Goal: Transaction & Acquisition: Obtain resource

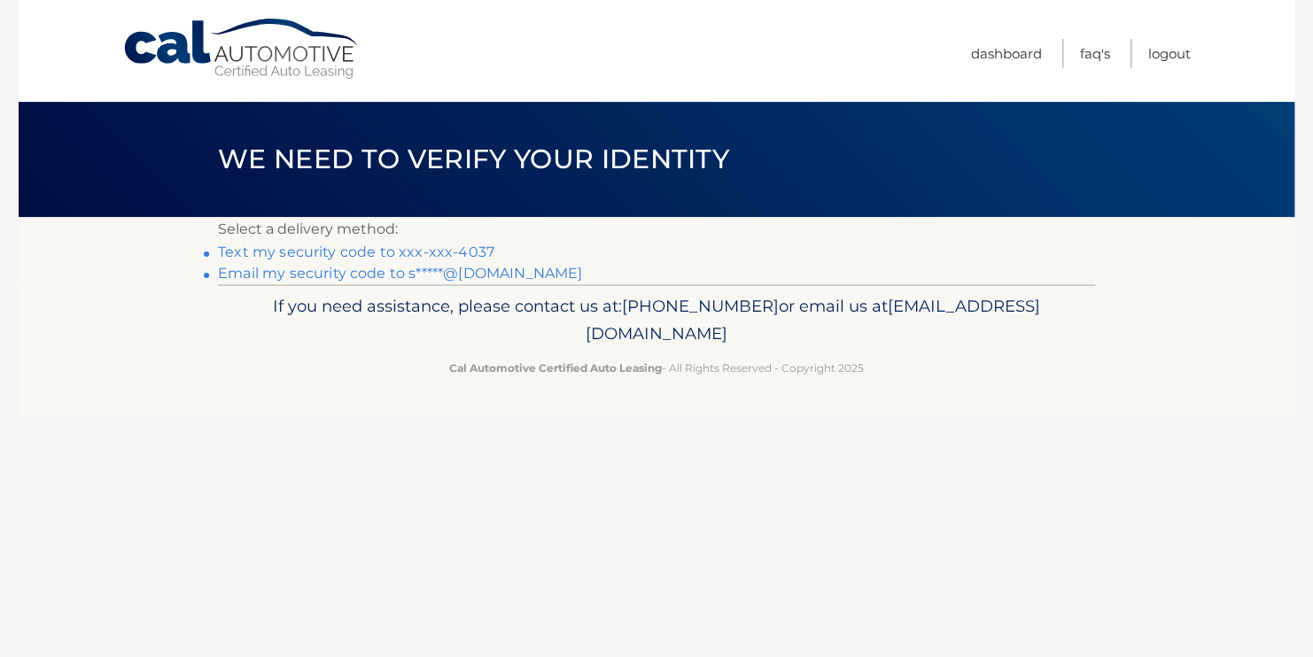
click at [369, 251] on link "Text my security code to xxx-xxx-4037" at bounding box center [356, 252] width 276 height 17
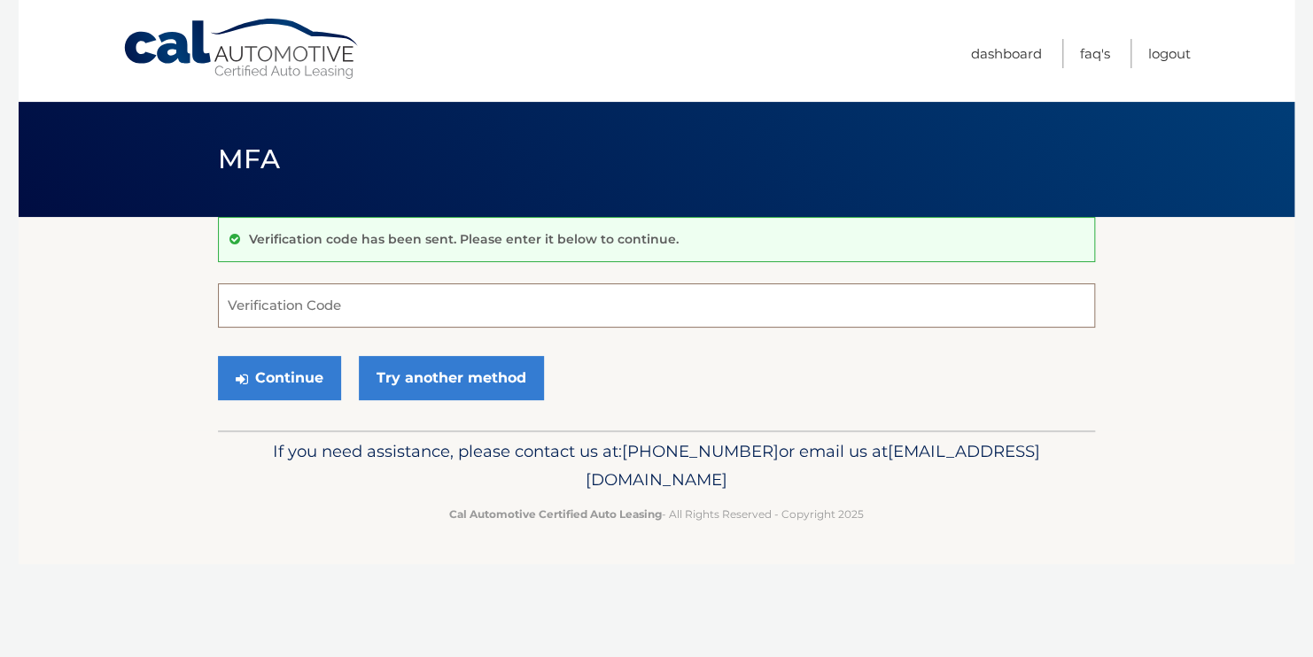
click at [741, 302] on input "Verification Code" at bounding box center [656, 305] width 877 height 44
type input "889622"
click at [263, 377] on button "Continue" at bounding box center [279, 378] width 123 height 44
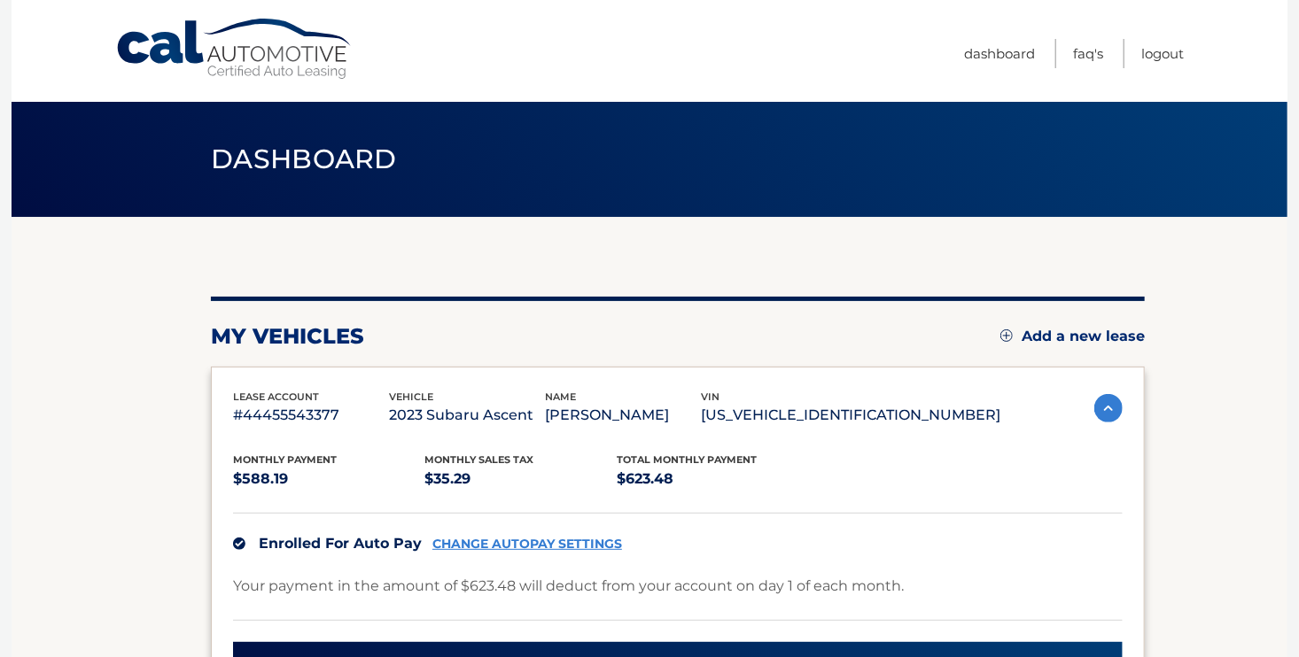
click at [1194, 569] on section "my vehicles Add a new lease lease account #44455543377 vehicle 2023 Subaru Asce…" at bounding box center [650, 604] width 1276 height 774
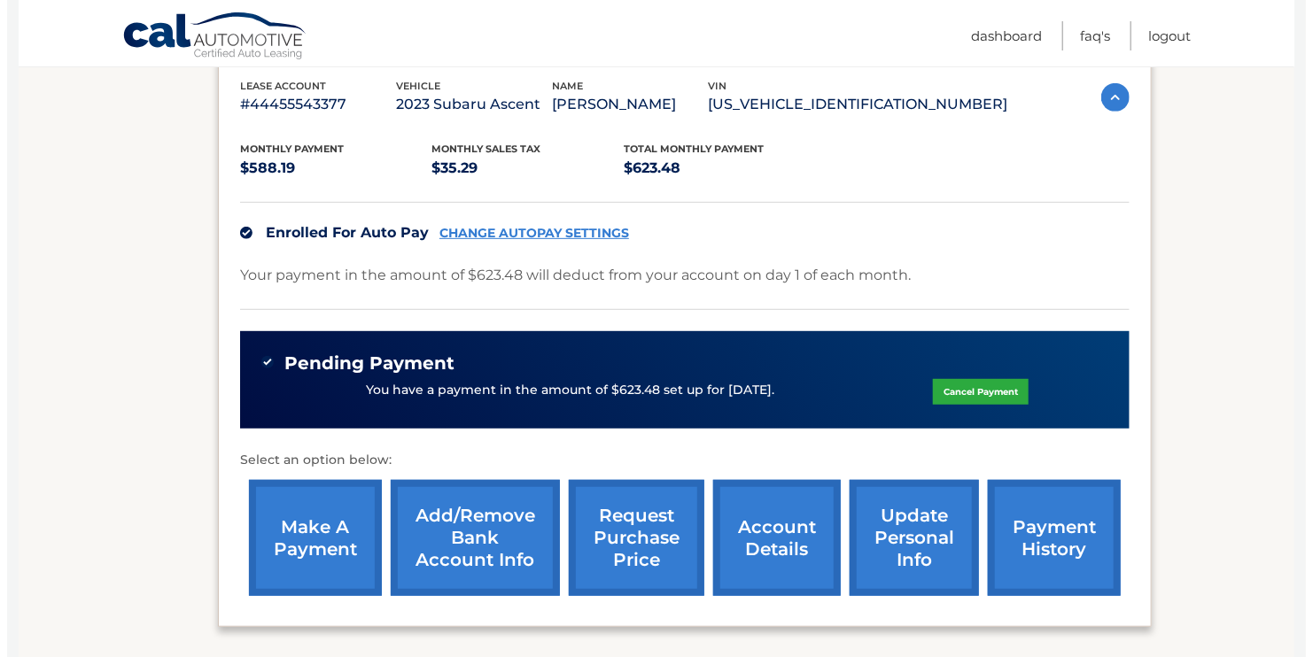
scroll to position [320, 0]
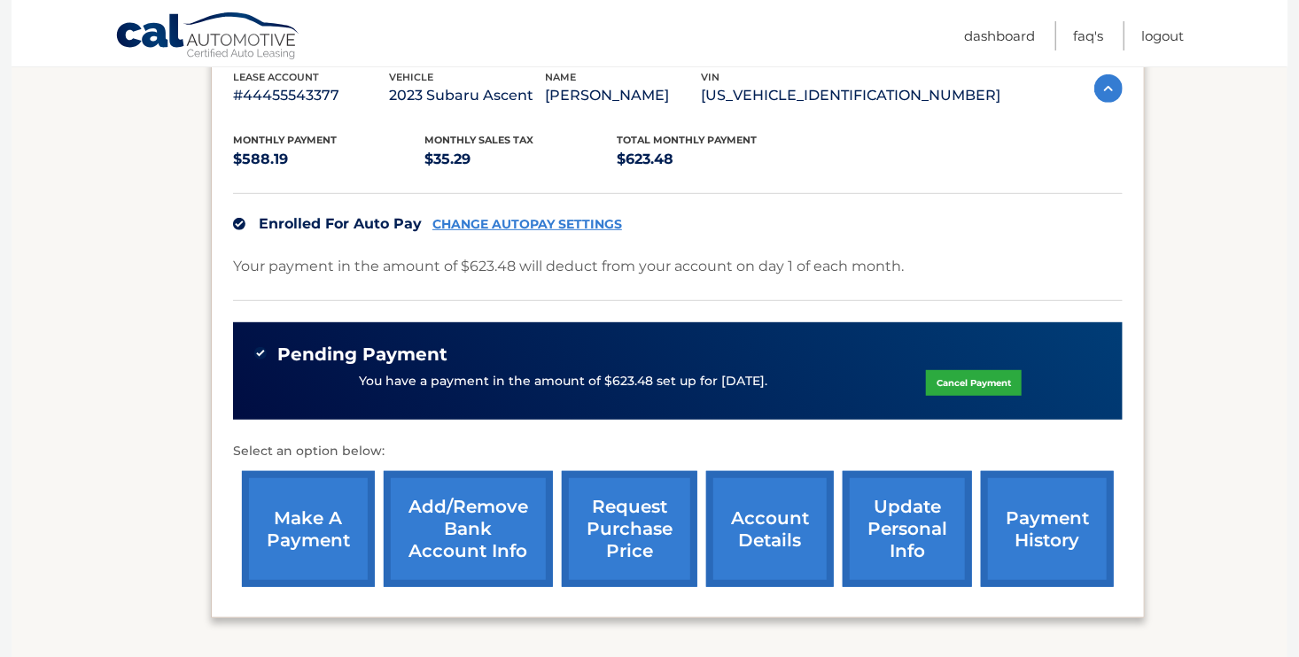
click at [589, 531] on link "request purchase price" at bounding box center [630, 529] width 136 height 116
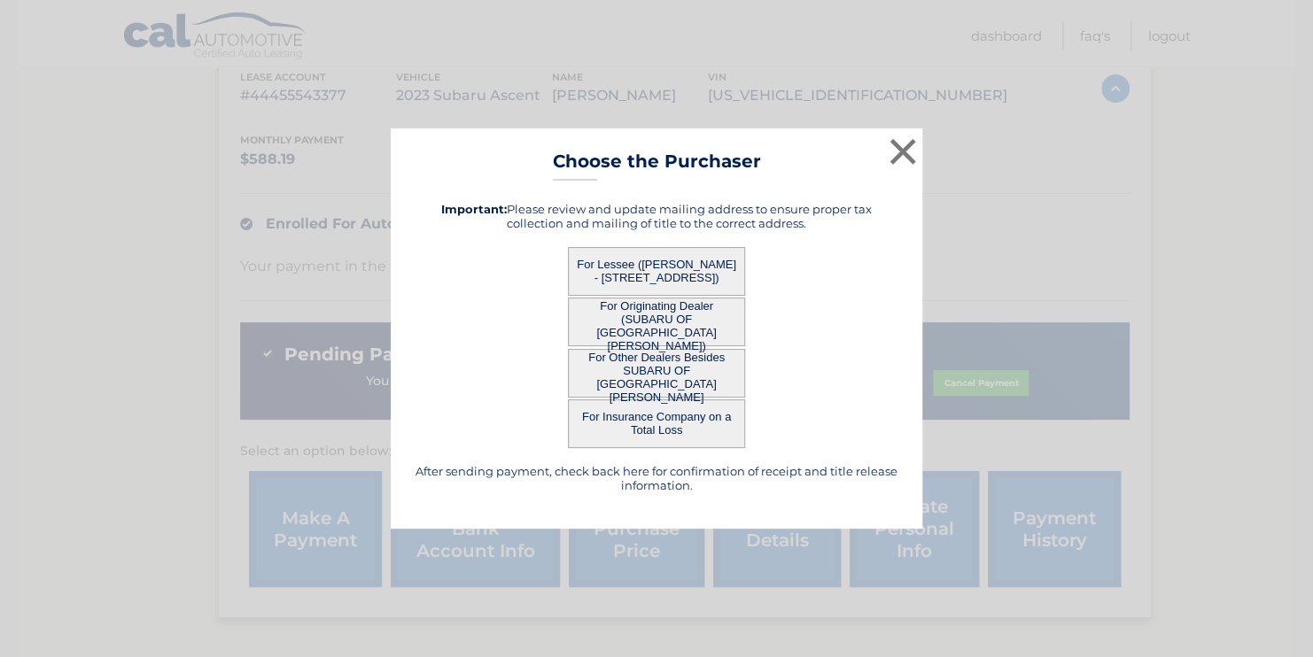
click at [677, 303] on button "For Originating Dealer (SUBARU OF [GEOGRAPHIC_DATA][PERSON_NAME])" at bounding box center [656, 322] width 177 height 49
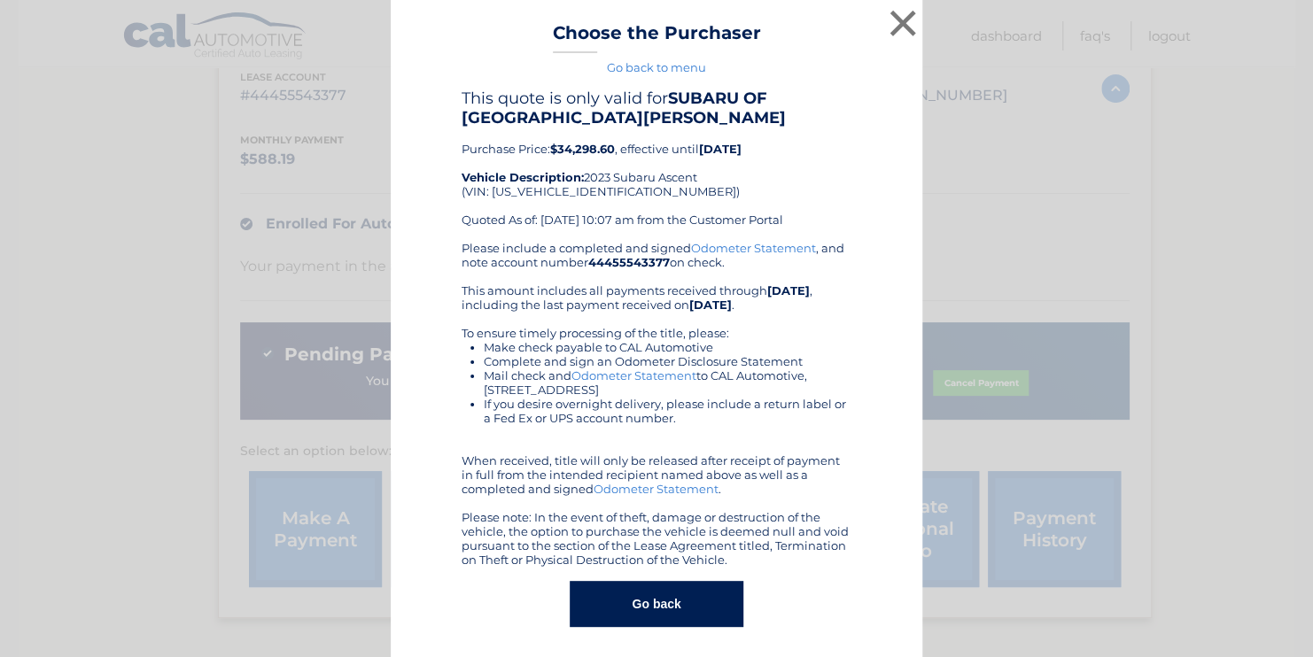
click at [651, 600] on button "Go back" at bounding box center [656, 604] width 173 height 46
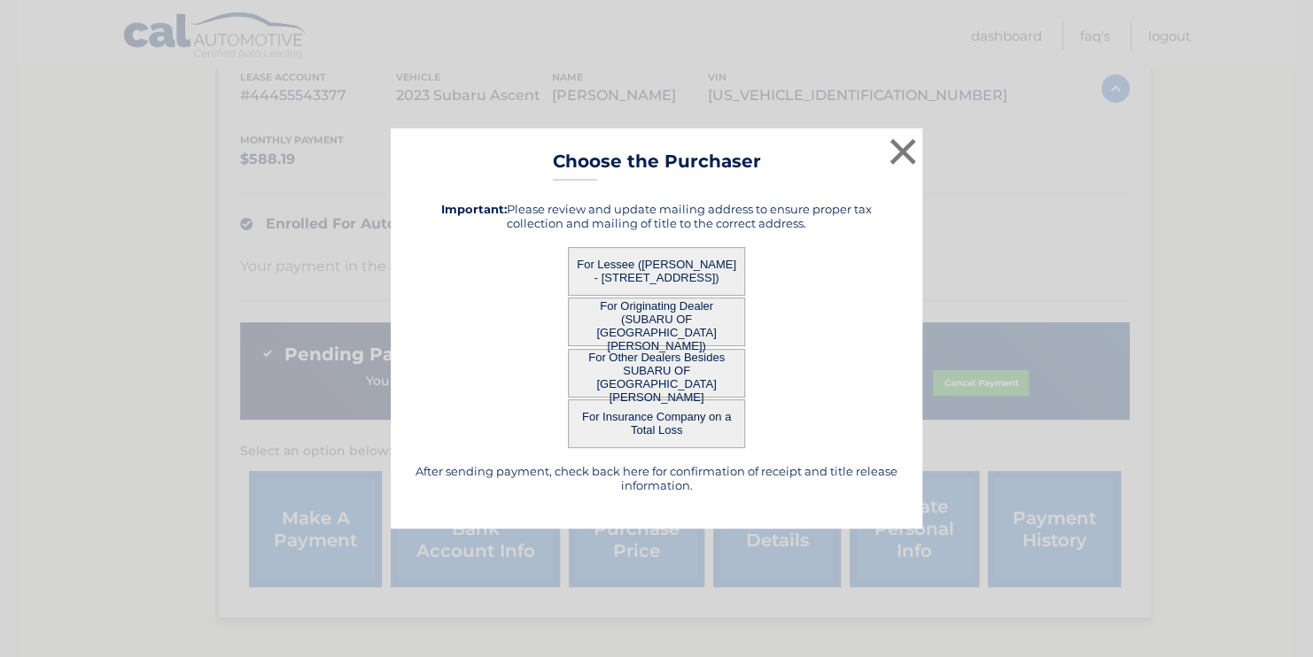
click at [663, 308] on button "For Originating Dealer (SUBARU OF [GEOGRAPHIC_DATA][PERSON_NAME])" at bounding box center [656, 322] width 177 height 49
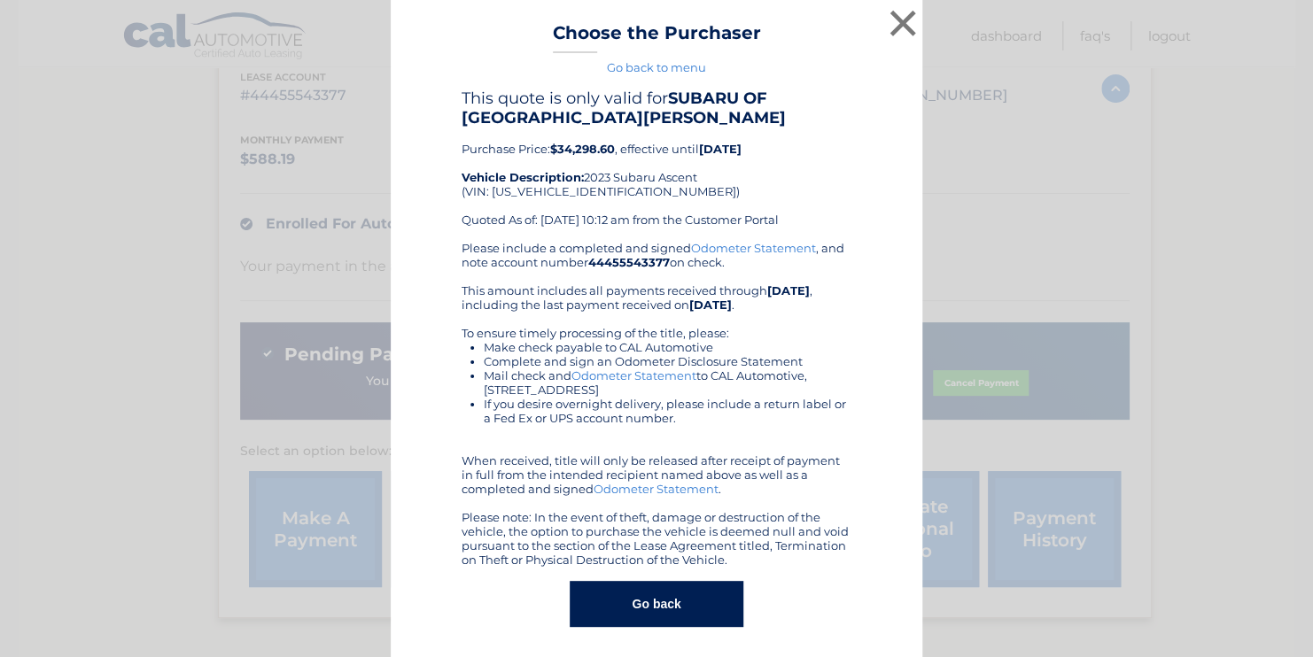
click at [663, 310] on div "Please include a completed and signed Odometer Statement , and note account num…" at bounding box center [657, 404] width 390 height 326
click at [900, 23] on button "×" at bounding box center [902, 22] width 35 height 35
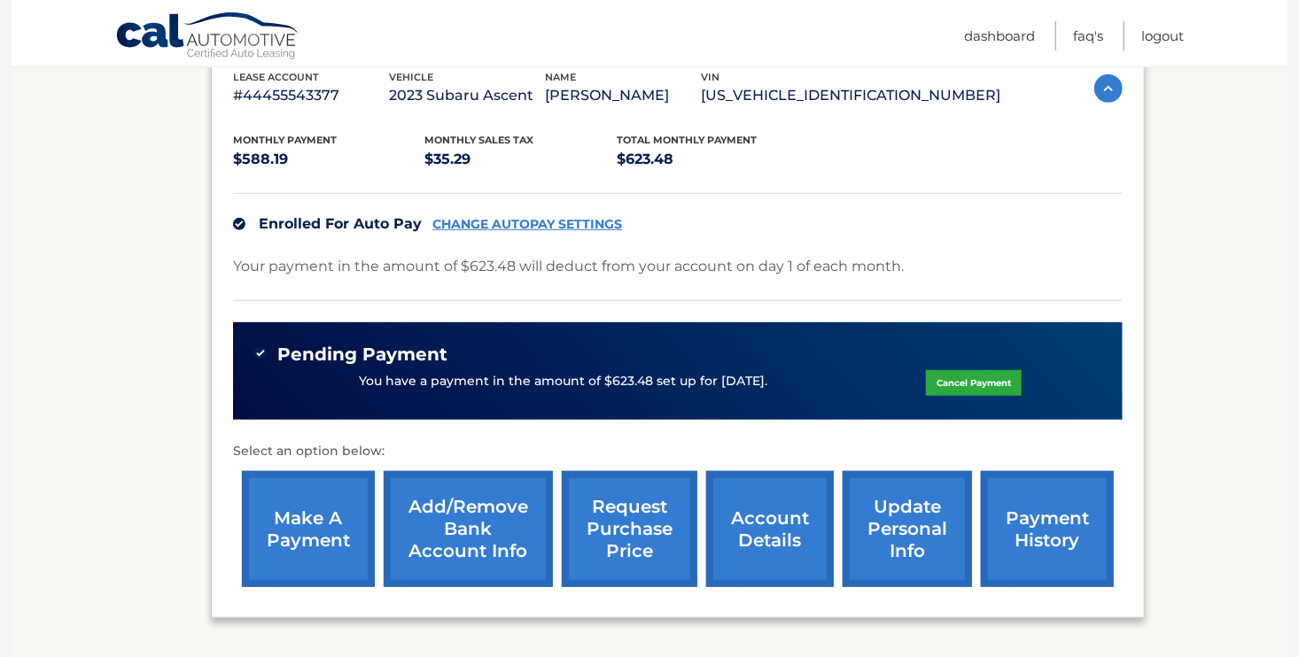
click at [900, 23] on nav "Menu Dashboard FAQ's Logout" at bounding box center [776, 33] width 815 height 66
drag, startPoint x: 900, startPoint y: 23, endPoint x: 834, endPoint y: 206, distance: 194.2
click at [834, 206] on div "Cal Automotive Menu Dashboard FAQ's Logout vin" at bounding box center [650, 8] width 1276 height 657
click at [625, 517] on link "request purchase price" at bounding box center [630, 529] width 136 height 116
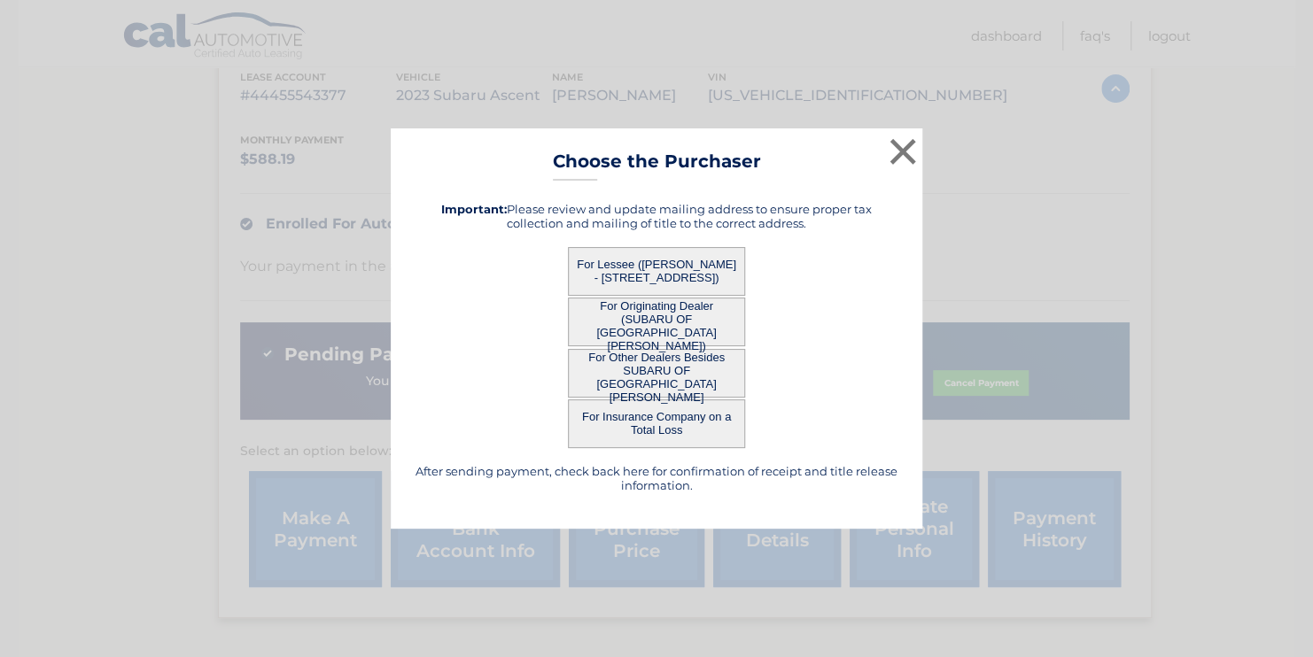
click at [671, 384] on button "For Other Dealers Besides SUBARU OF [GEOGRAPHIC_DATA][PERSON_NAME]" at bounding box center [656, 373] width 177 height 49
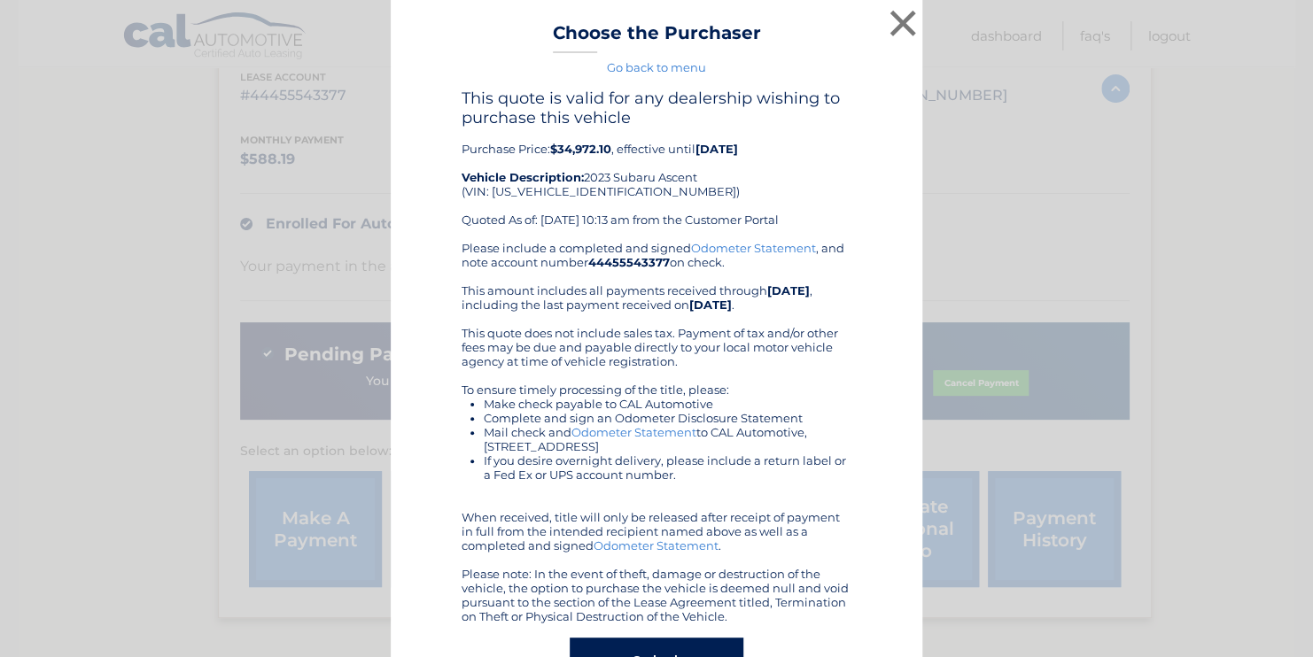
click at [671, 372] on div "Please include a completed and signed Odometer Statement , and note account num…" at bounding box center [657, 432] width 390 height 383
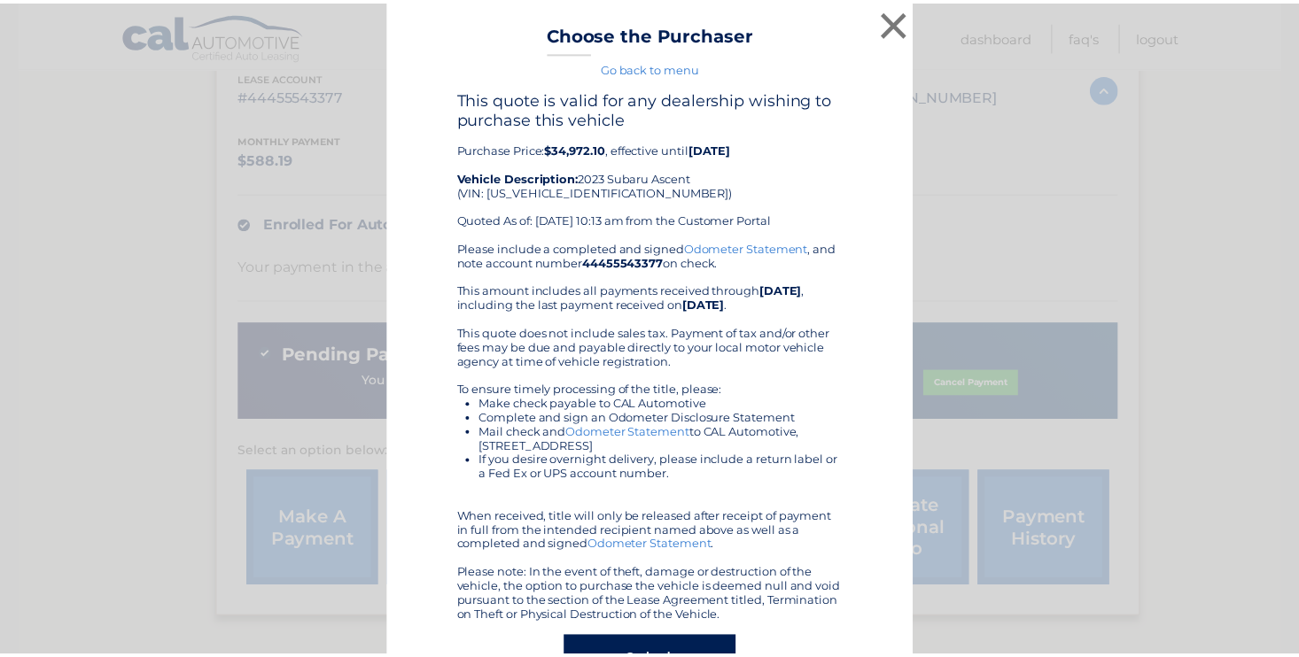
scroll to position [0, 0]
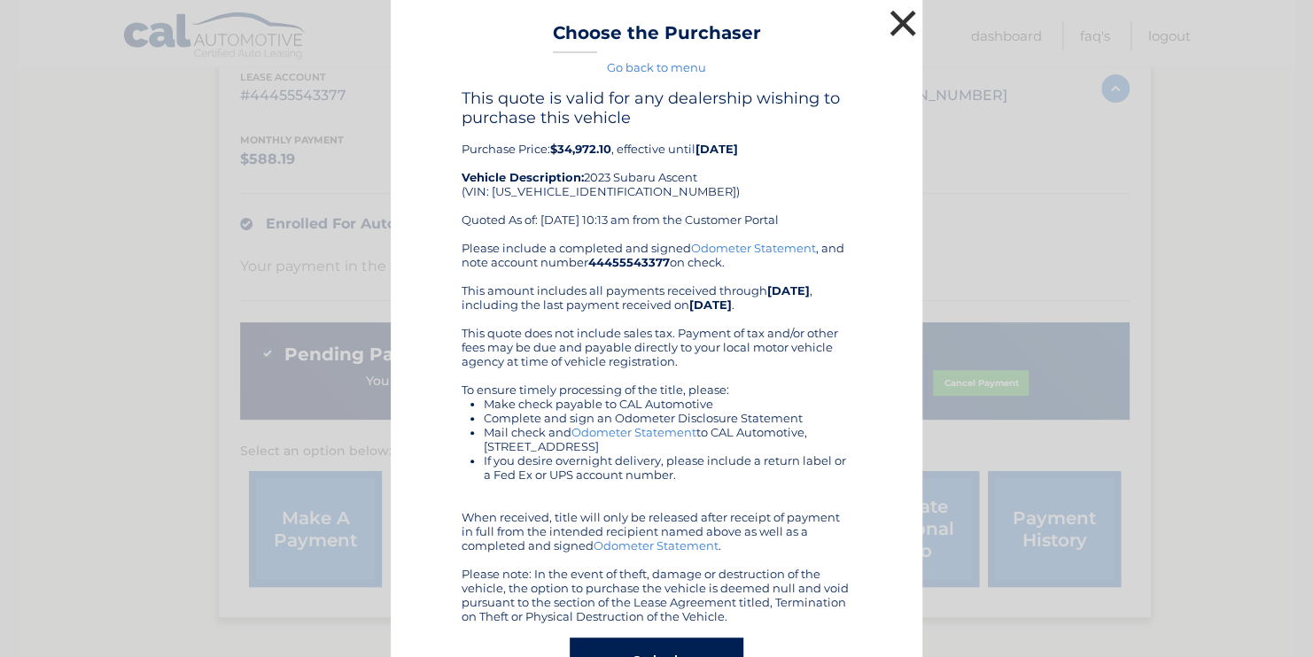
click at [894, 22] on button "×" at bounding box center [902, 22] width 35 height 35
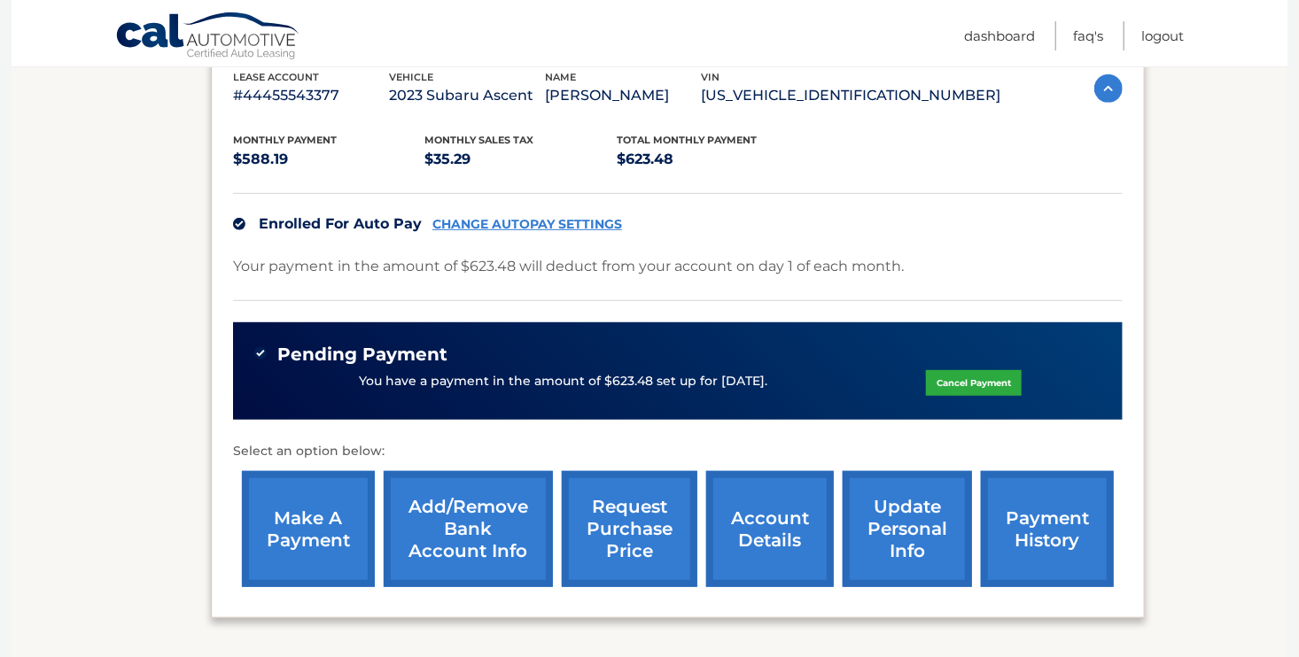
click at [629, 485] on link "request purchase price" at bounding box center [630, 529] width 136 height 116
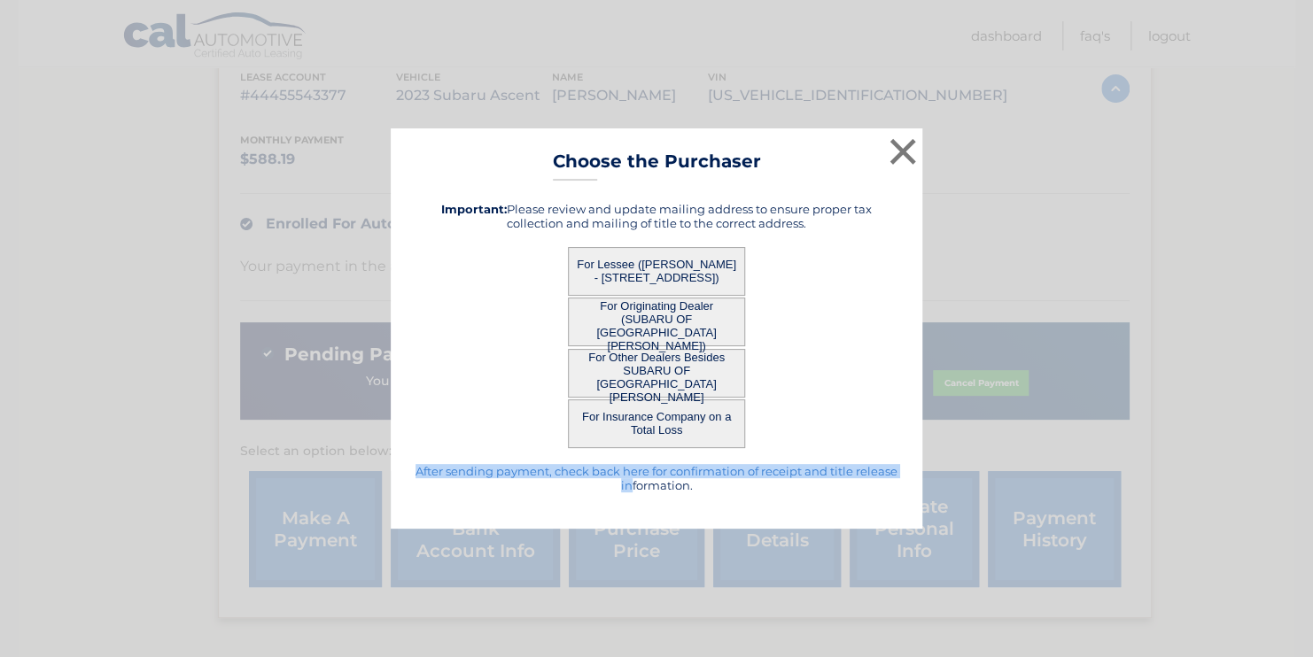
drag, startPoint x: 629, startPoint y: 485, endPoint x: 633, endPoint y: 546, distance: 60.4
click at [633, 546] on div "× Choose the Purchaser Go back to menu After sending payment, check back here f…" at bounding box center [656, 328] width 1313 height 657
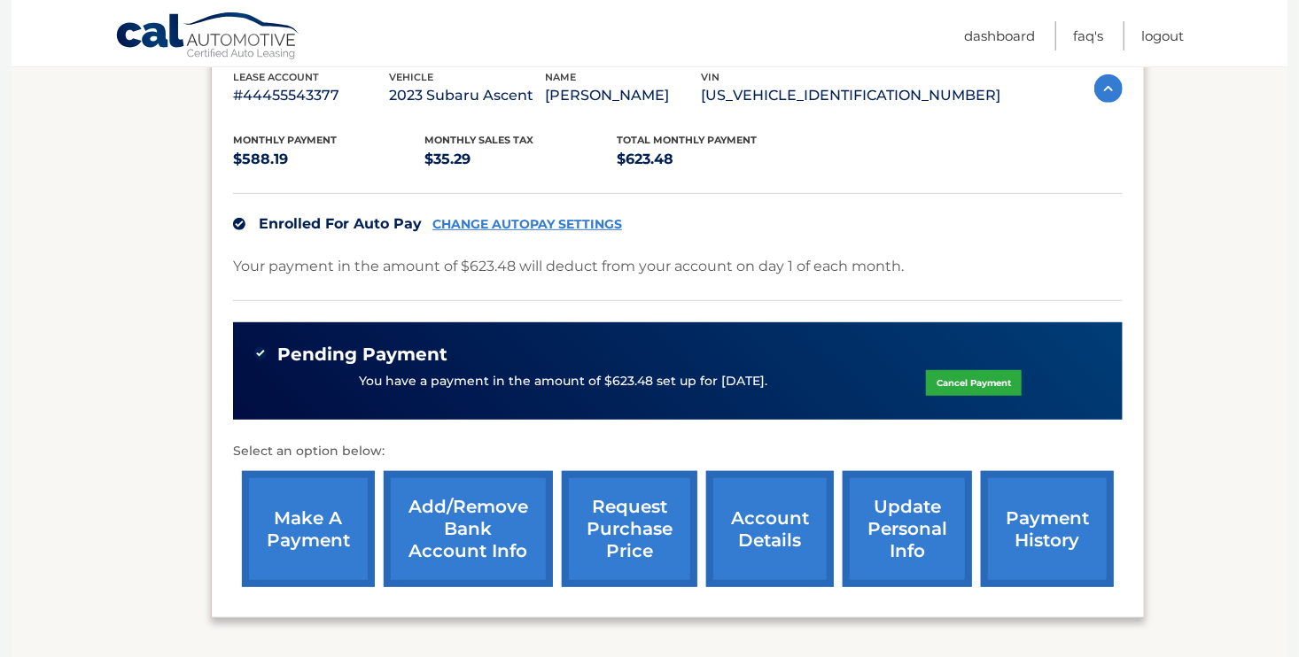
click at [633, 546] on link "request purchase price" at bounding box center [630, 529] width 136 height 116
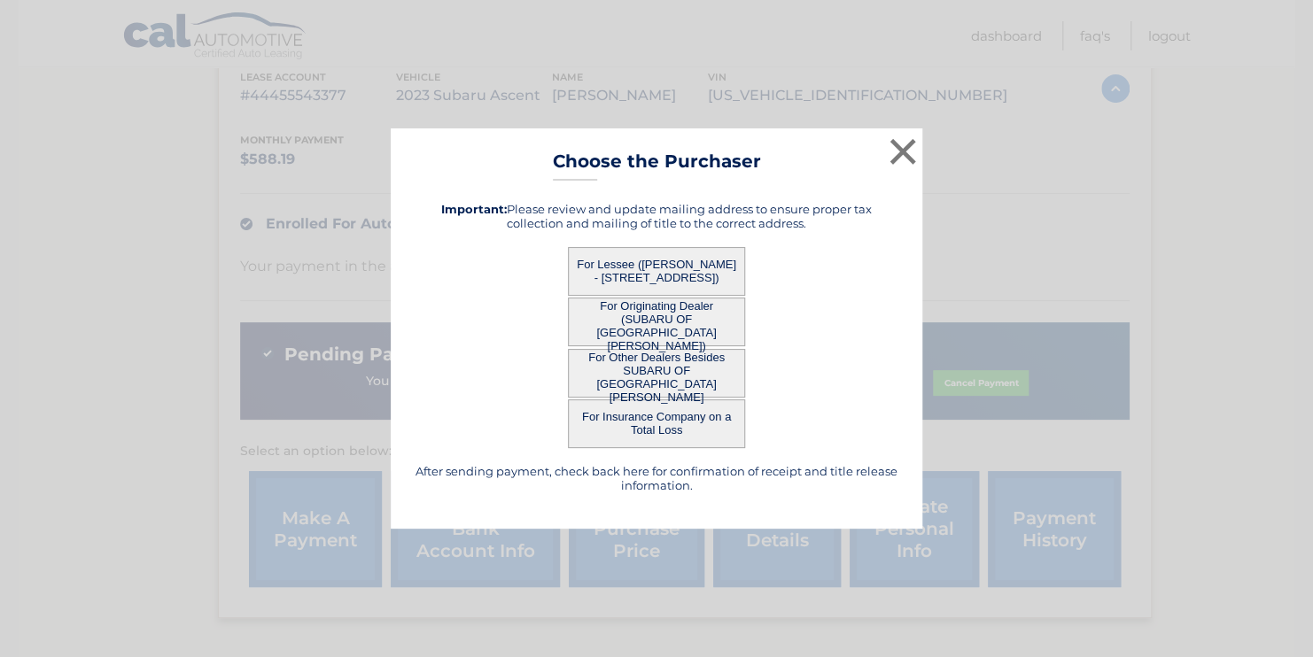
click at [633, 546] on div "× Choose the Purchaser Go back to menu After sending payment, check back here f…" at bounding box center [656, 328] width 1313 height 657
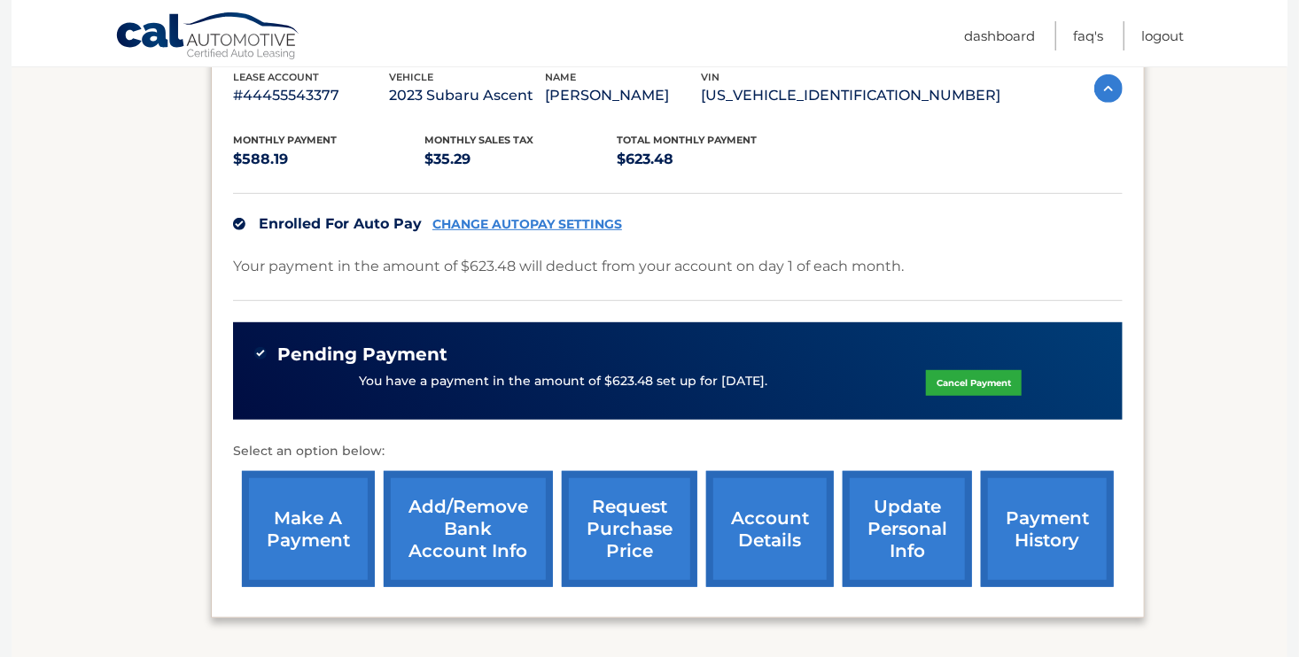
click at [633, 546] on link "request purchase price" at bounding box center [630, 529] width 136 height 116
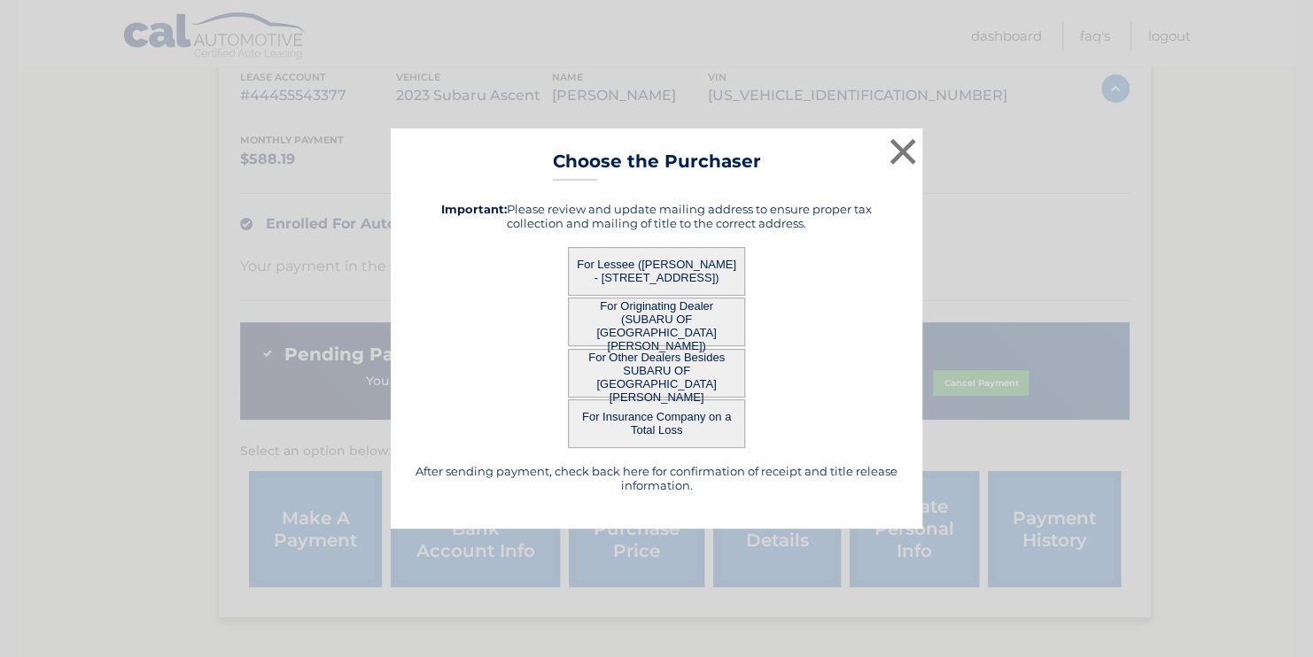
click at [618, 268] on button "For Lessee ([PERSON_NAME] - [STREET_ADDRESS])" at bounding box center [656, 271] width 177 height 49
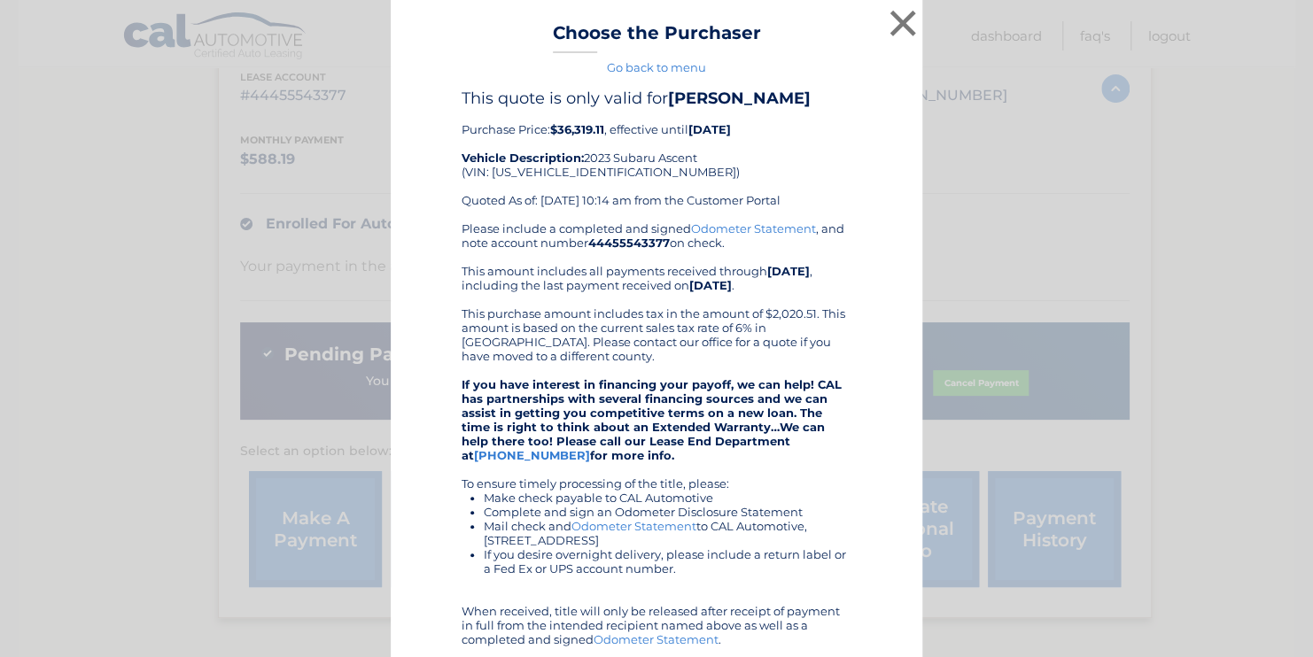
click at [618, 268] on div "Please include a completed and signed Odometer Statement , and note account num…" at bounding box center [657, 469] width 390 height 496
click at [892, 23] on button "×" at bounding box center [902, 22] width 35 height 35
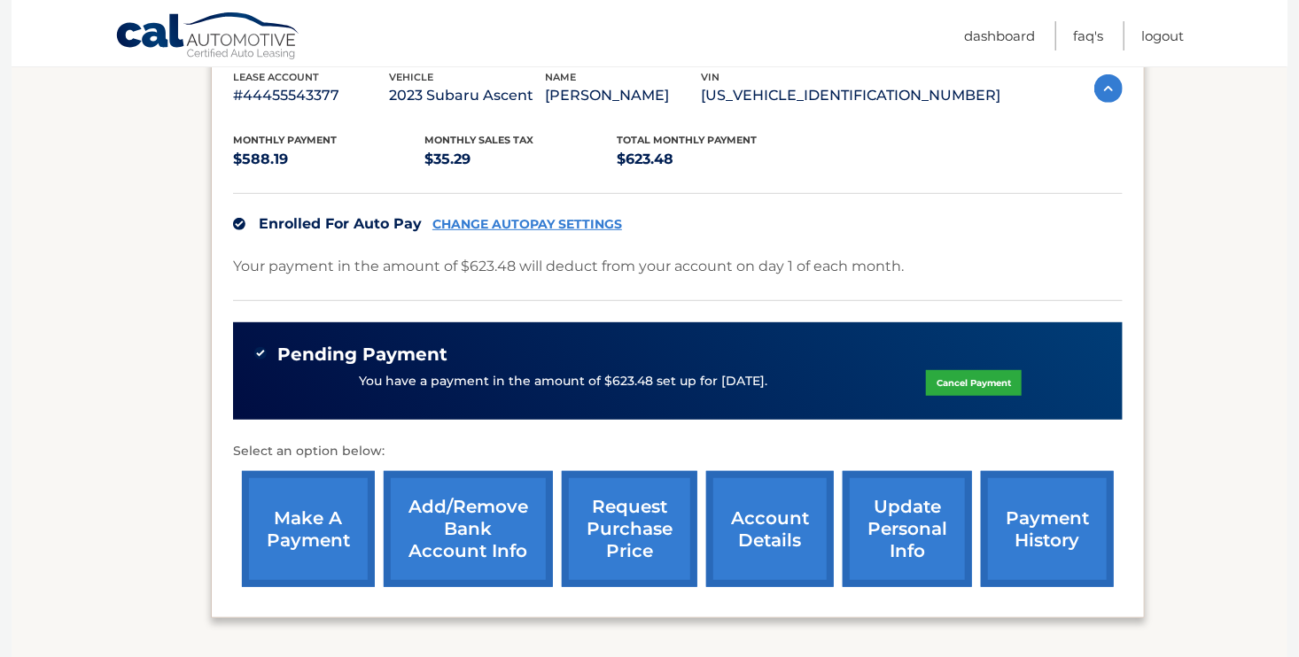
drag, startPoint x: 673, startPoint y: 278, endPoint x: 632, endPoint y: 523, distance: 248.0
click at [632, 523] on div "Monthly Payment $588.19 Monthly sales Tax $35.29 Total Monthly Payment $623.48 …" at bounding box center [677, 352] width 889 height 488
click at [632, 523] on link "request purchase price" at bounding box center [630, 529] width 136 height 116
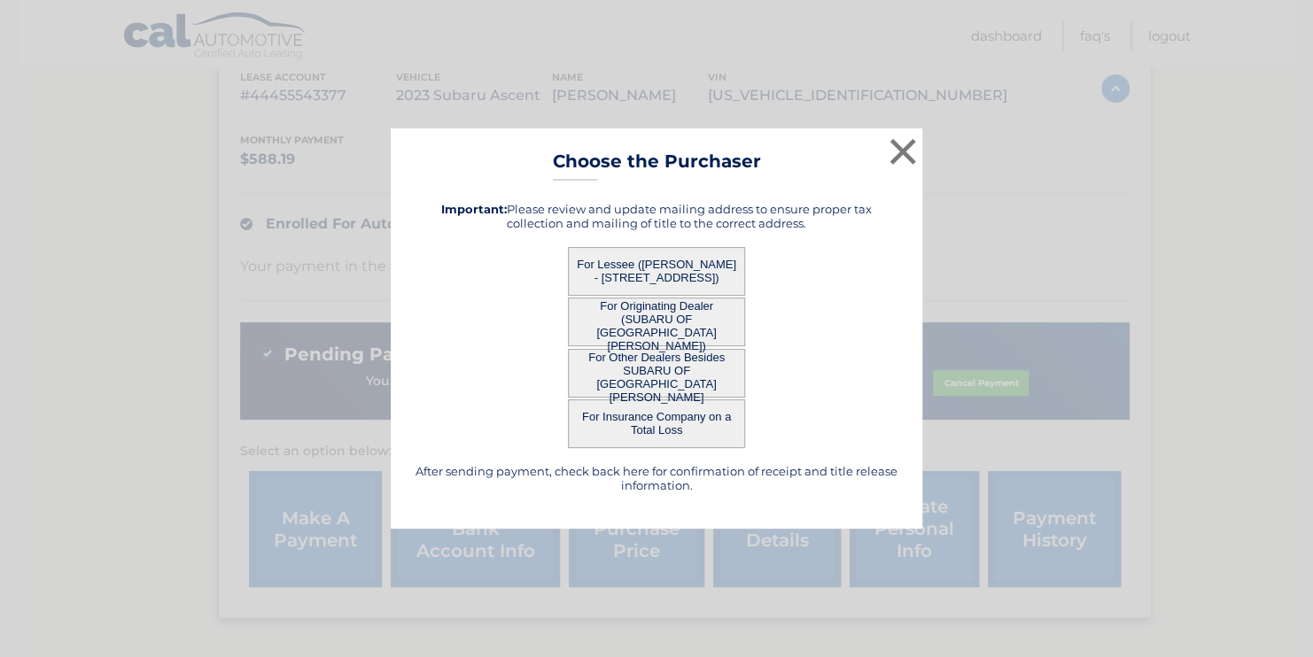
click at [663, 321] on button "For Originating Dealer (SUBARU OF [GEOGRAPHIC_DATA][PERSON_NAME])" at bounding box center [656, 322] width 177 height 49
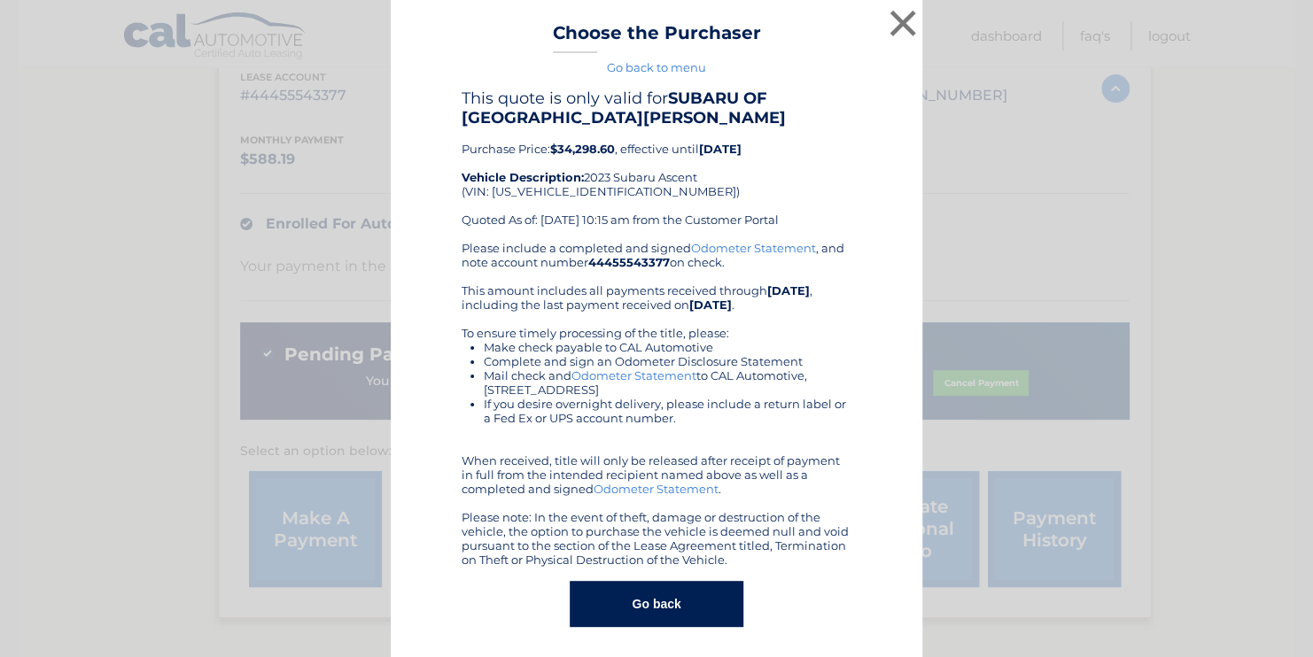
click at [663, 321] on div "Please include a completed and signed Odometer Statement , and note account num…" at bounding box center [657, 404] width 390 height 326
click at [894, 26] on button "×" at bounding box center [902, 22] width 35 height 35
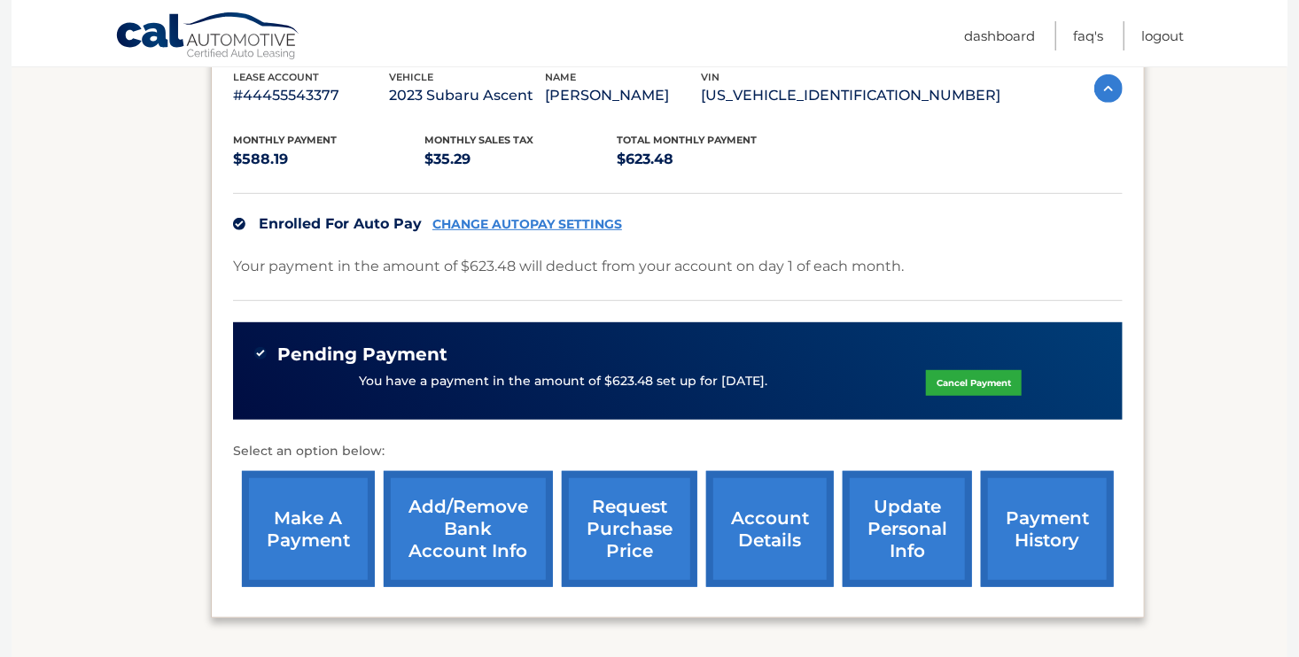
click at [628, 514] on link "request purchase price" at bounding box center [630, 529] width 136 height 116
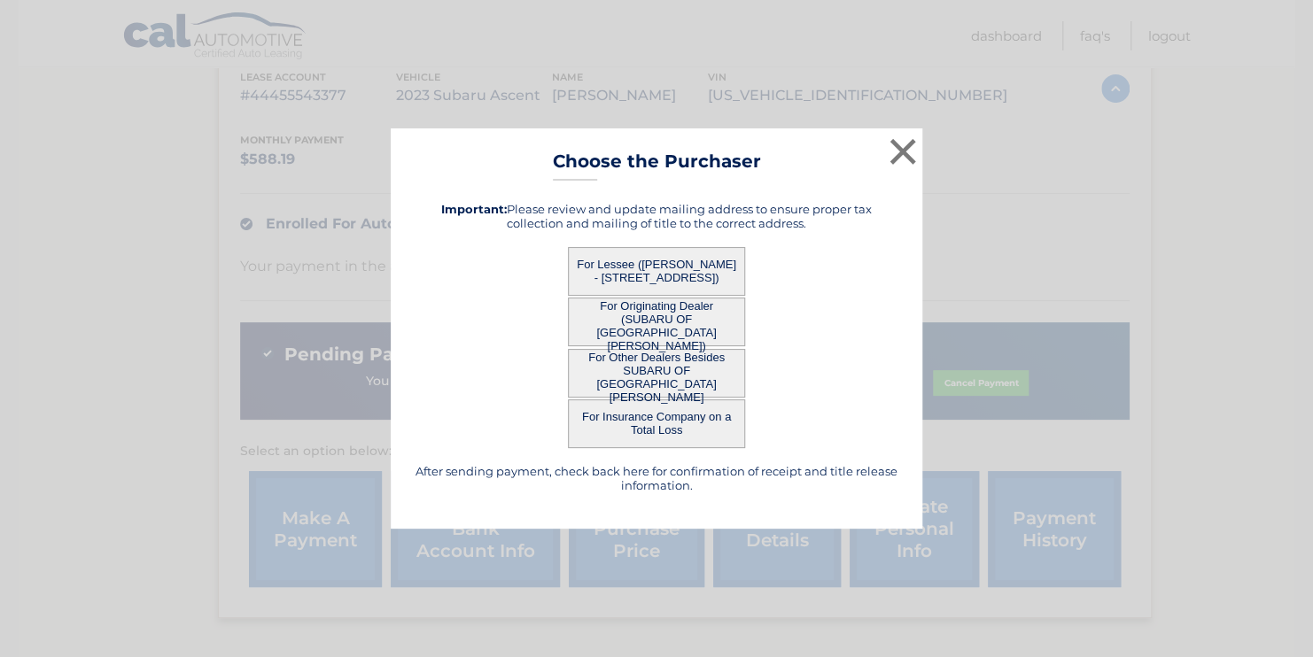
click at [643, 380] on button "For Other Dealers Besides SUBARU OF [GEOGRAPHIC_DATA][PERSON_NAME]" at bounding box center [656, 373] width 177 height 49
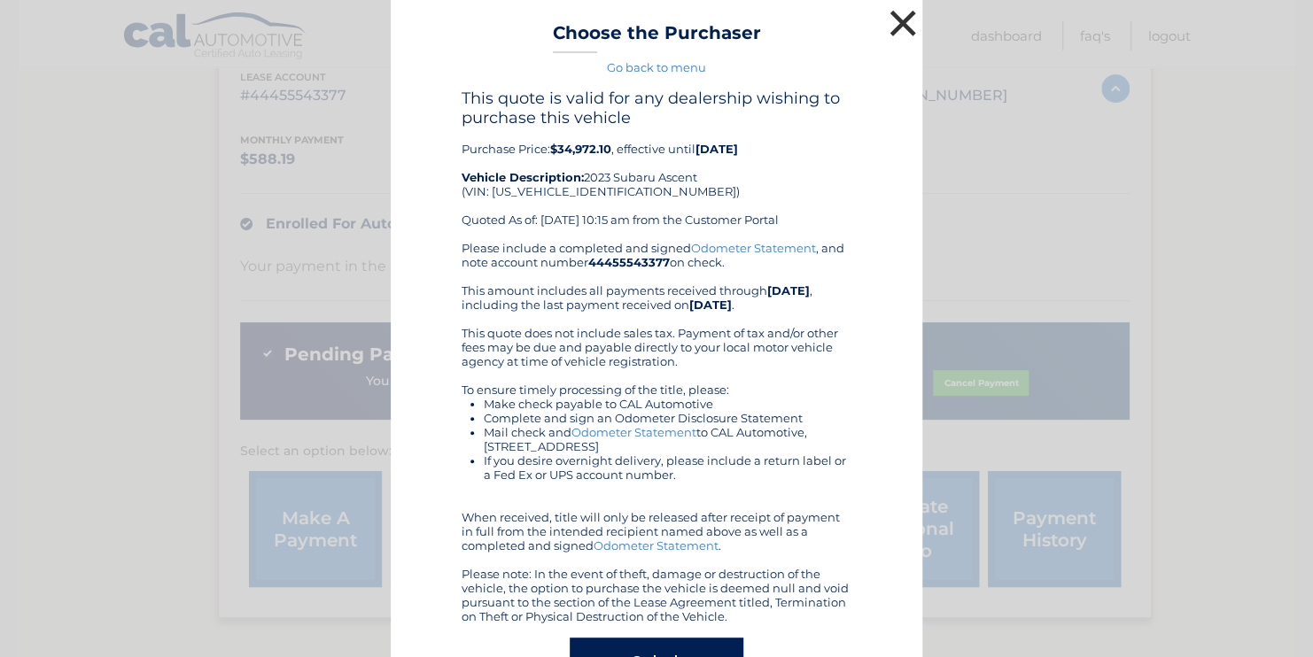
click at [895, 23] on button "×" at bounding box center [902, 22] width 35 height 35
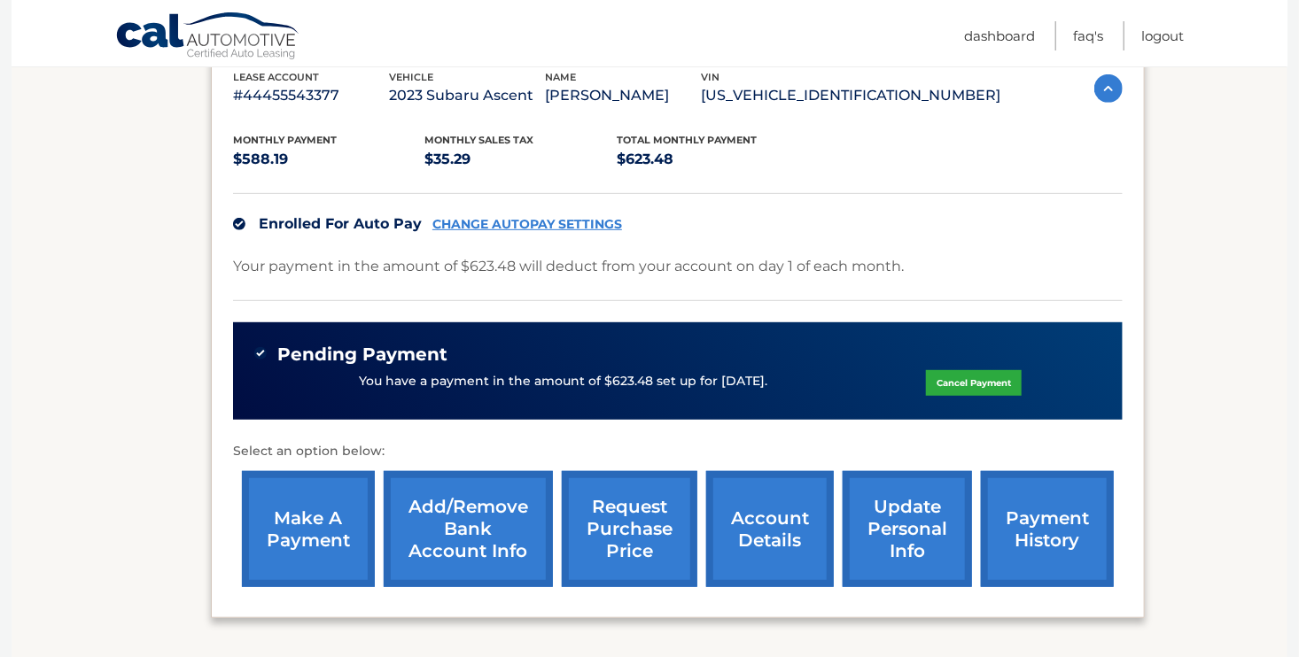
click at [617, 512] on link "request purchase price" at bounding box center [630, 529] width 136 height 116
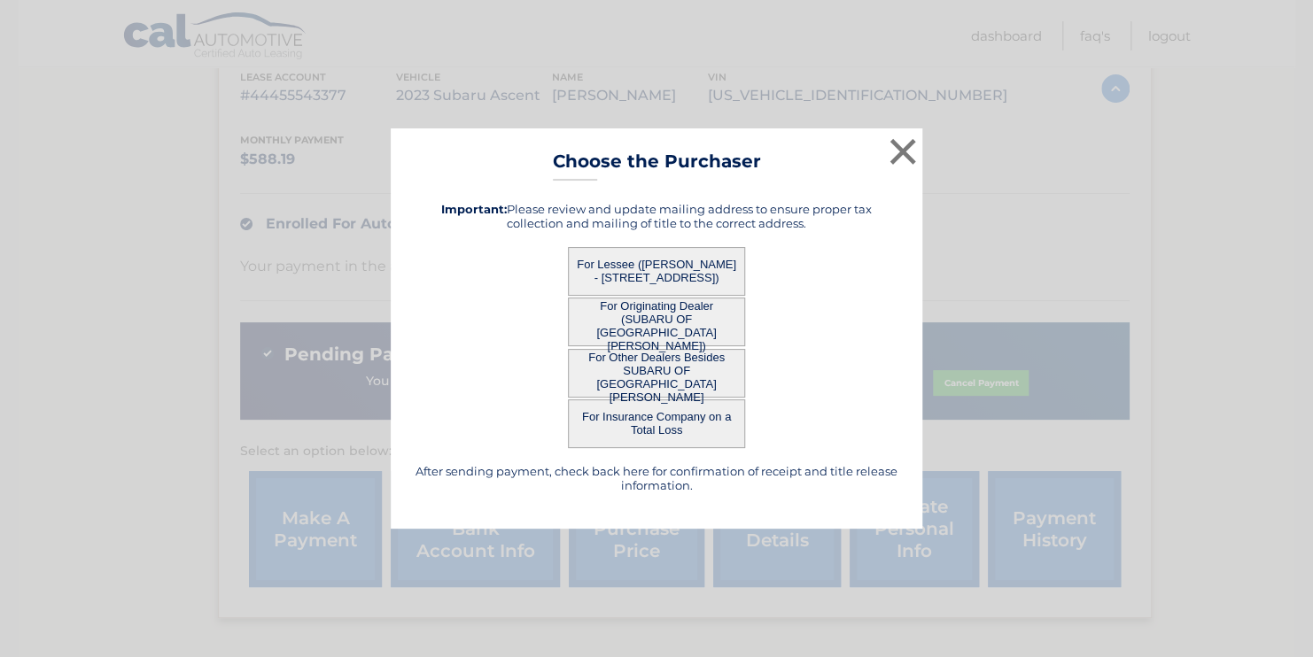
click at [646, 421] on button "For Insurance Company on a Total Loss" at bounding box center [656, 424] width 177 height 49
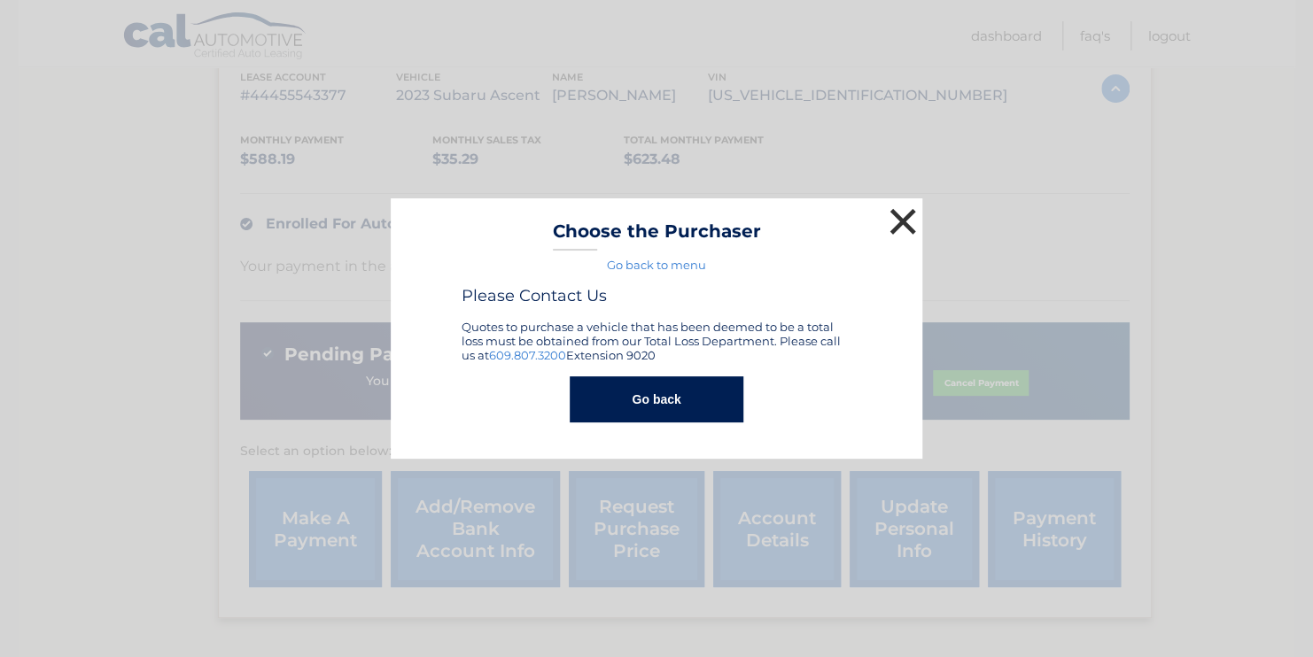
click at [902, 223] on button "×" at bounding box center [902, 221] width 35 height 35
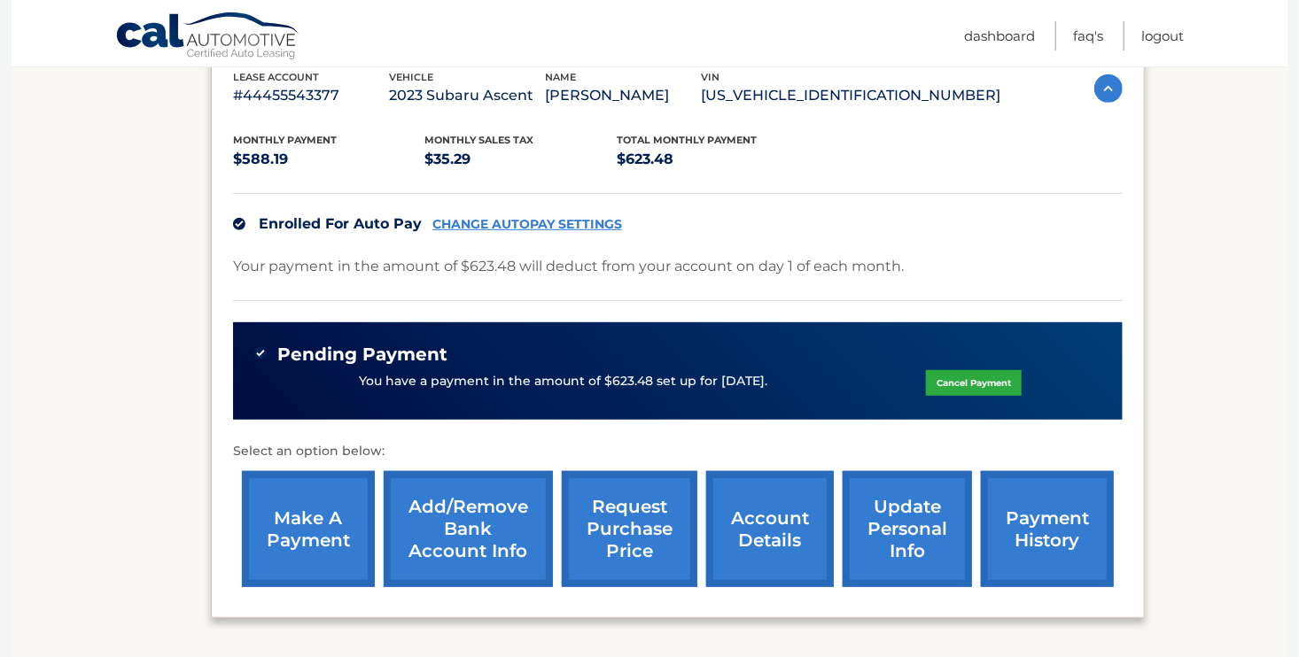
click at [902, 223] on div "Enrolled For Auto Pay CHANGE AUTOPAY SETTINGS" at bounding box center [677, 223] width 889 height 61
click at [762, 515] on link "account details" at bounding box center [770, 529] width 128 height 116
